Goal: Information Seeking & Learning: Find specific fact

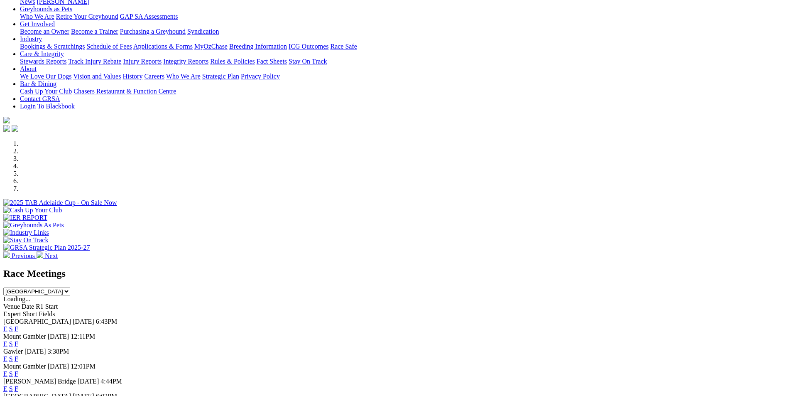
scroll to position [125, 0]
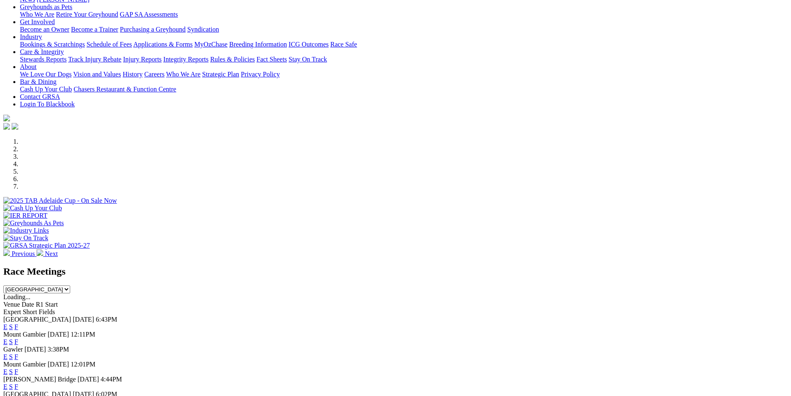
click at [70, 285] on select "South Australia New South Wales Northern Territory Queensland Tasmania Victoria…" at bounding box center [36, 289] width 67 height 8
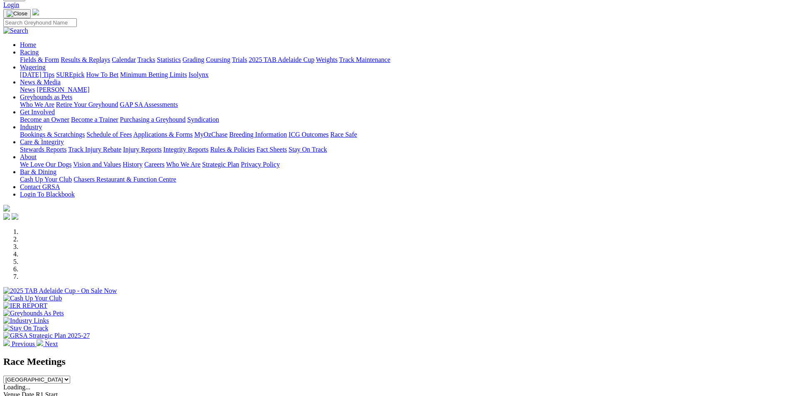
scroll to position [0, 0]
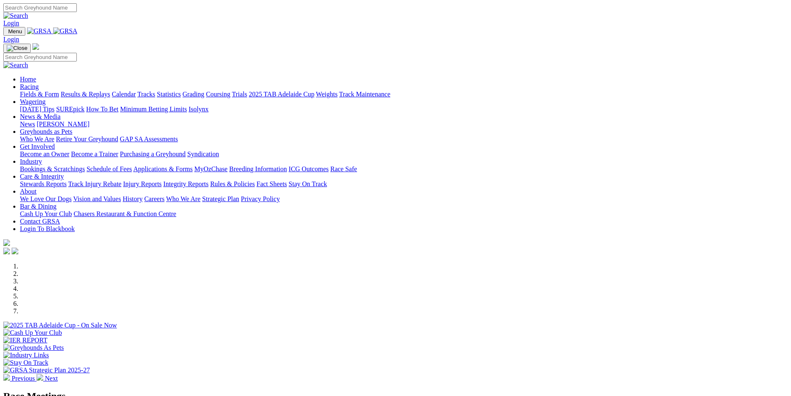
click at [39, 83] on link "Racing" at bounding box center [29, 86] width 19 height 7
click at [110, 90] on link "Results & Replays" at bounding box center [85, 93] width 49 height 7
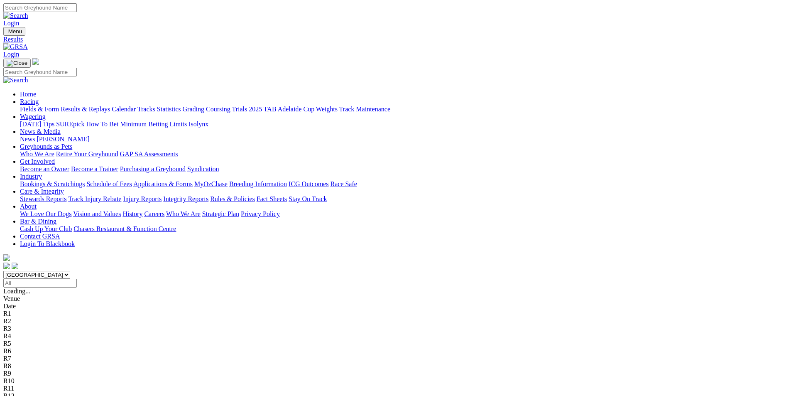
click at [70, 271] on select "South Australia New South Wales Northern Territory Queensland Tasmania Victoria…" at bounding box center [36, 275] width 67 height 8
select select "QLD"
click at [70, 271] on select "South Australia New South Wales Northern Territory Queensland Tasmania Victoria…" at bounding box center [36, 275] width 67 height 8
click at [77, 279] on input "Select date" at bounding box center [39, 283] width 73 height 9
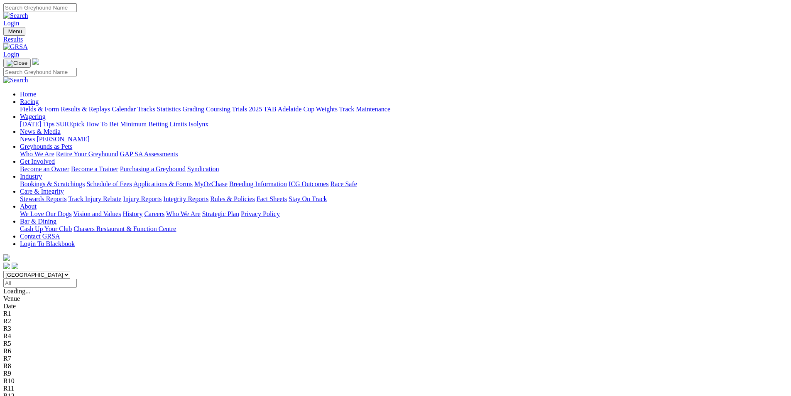
type input "Yesterday, 3 Sep 2025"
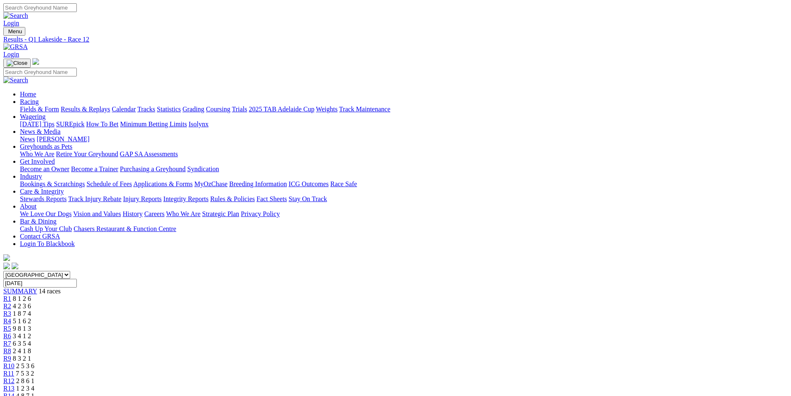
click at [15, 392] on span "R14" at bounding box center [8, 395] width 11 height 7
